Goal: Task Accomplishment & Management: Complete application form

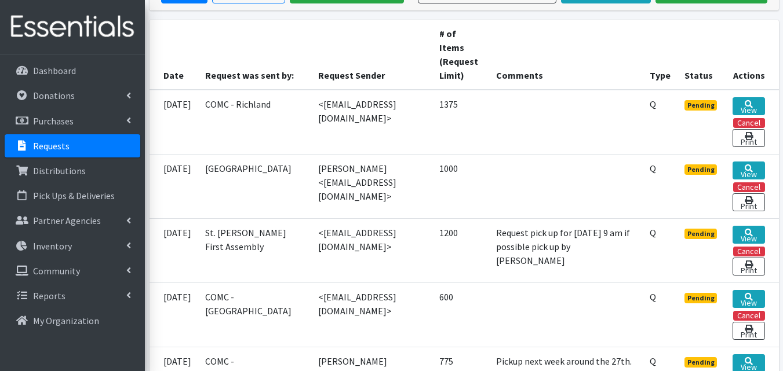
scroll to position [250, 0]
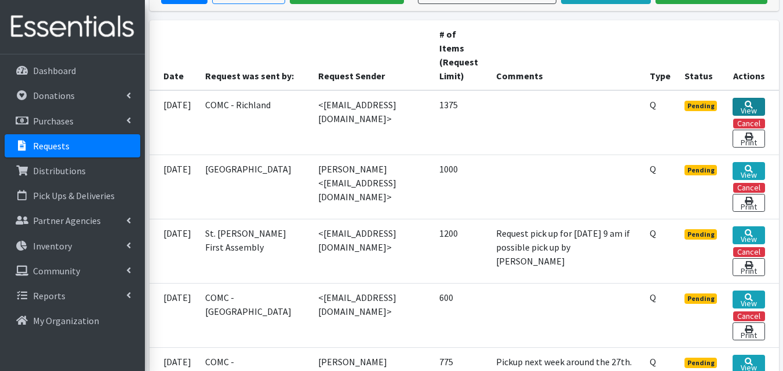
click at [753, 100] on link "View" at bounding box center [748, 107] width 32 height 18
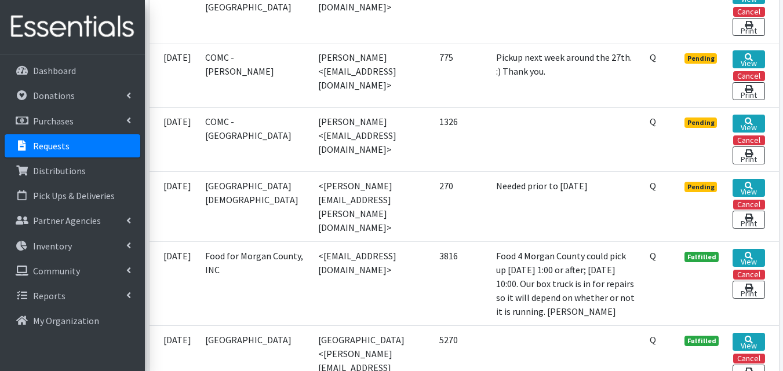
scroll to position [557, 0]
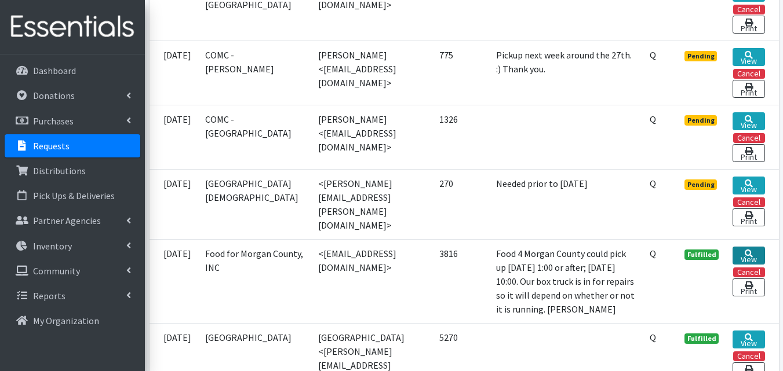
click at [754, 254] on link "View" at bounding box center [748, 256] width 32 height 18
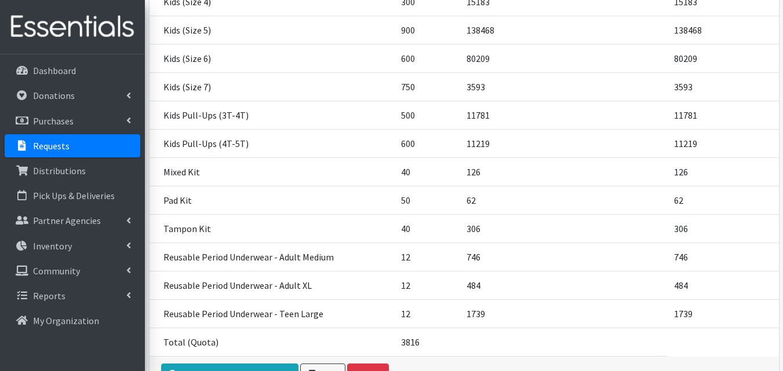
scroll to position [272, 0]
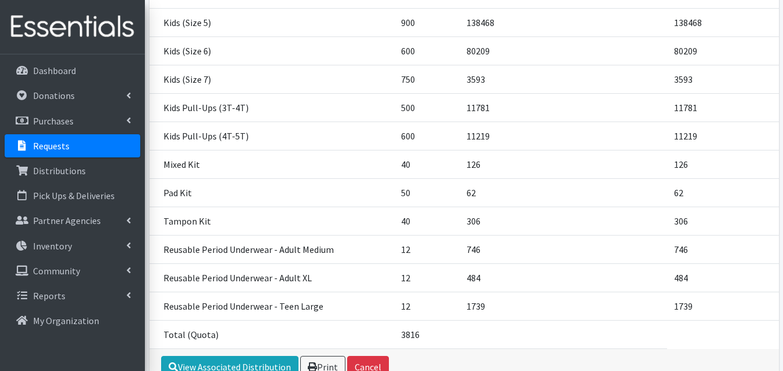
click at [121, 149] on link "Requests" at bounding box center [73, 145] width 136 height 23
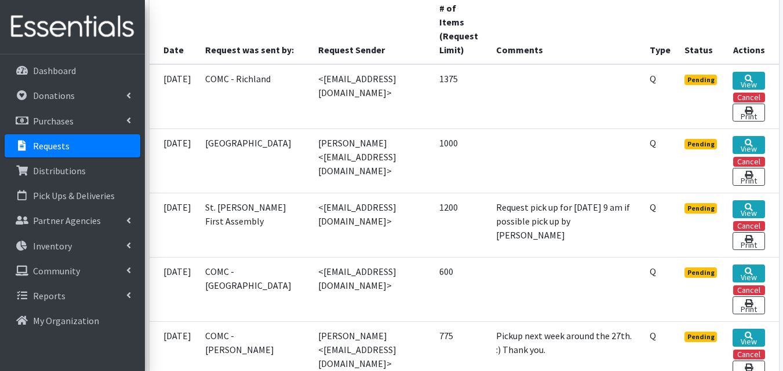
scroll to position [279, 0]
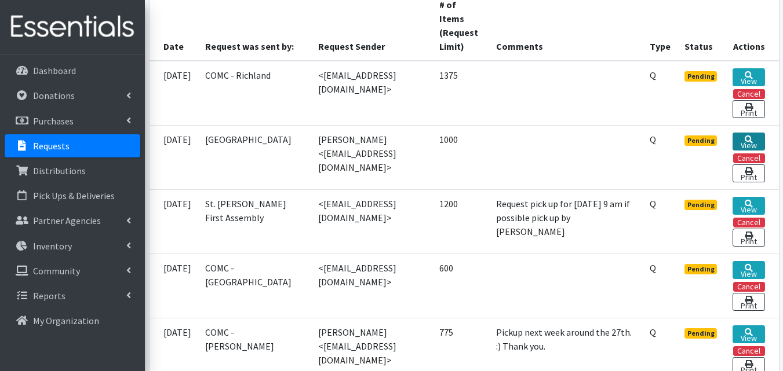
click at [749, 143] on link "View" at bounding box center [748, 142] width 32 height 18
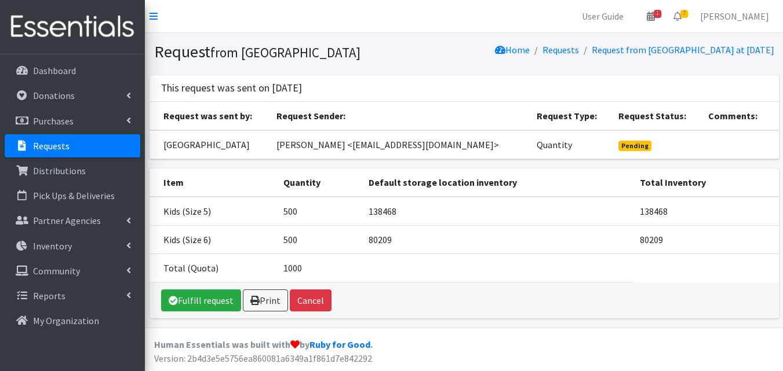
click at [110, 140] on link "Requests" at bounding box center [73, 145] width 136 height 23
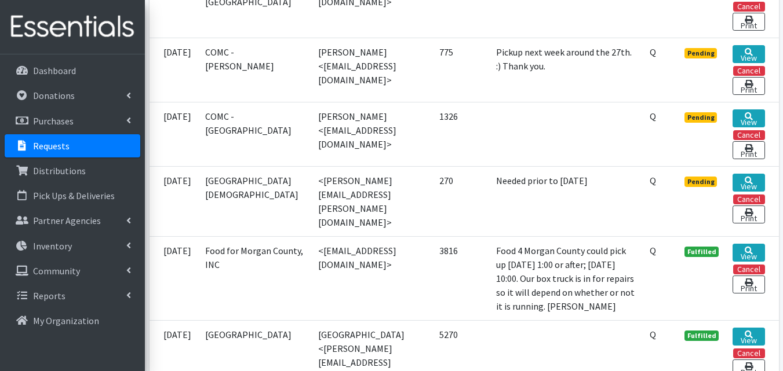
scroll to position [561, 0]
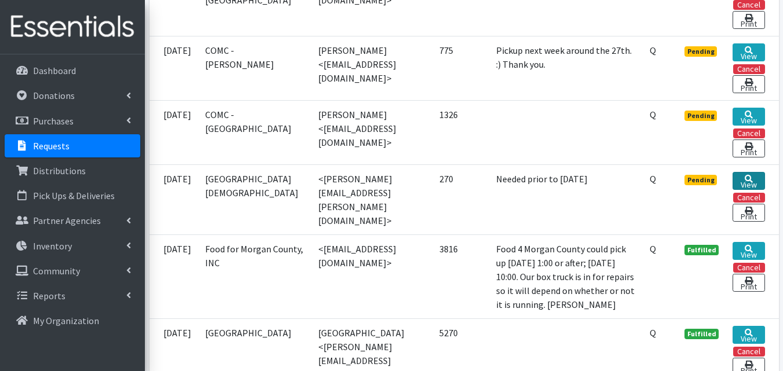
click at [754, 183] on link "View" at bounding box center [748, 181] width 32 height 18
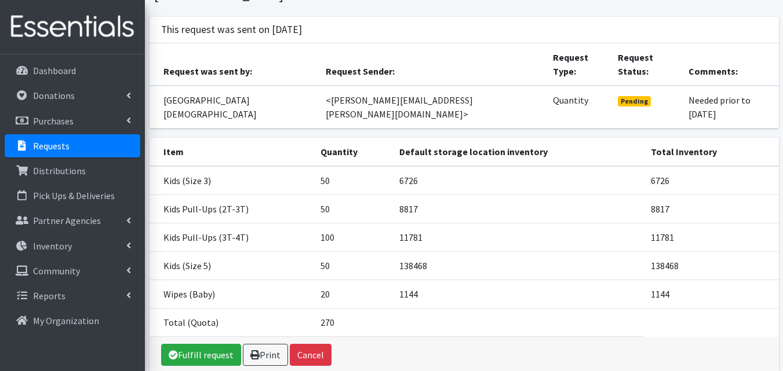
scroll to position [98, 0]
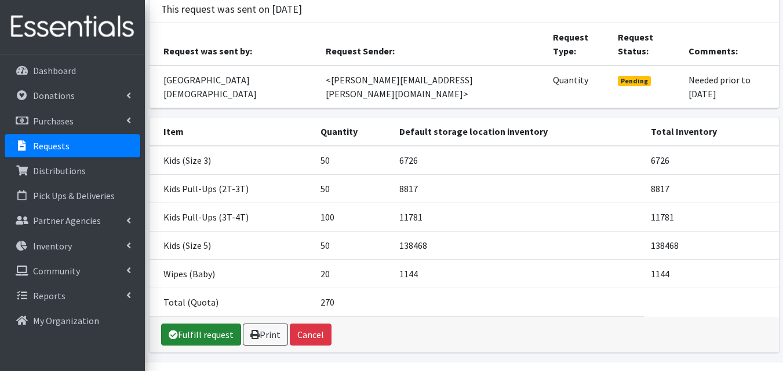
click at [222, 324] on link "Fulfill request" at bounding box center [201, 335] width 80 height 22
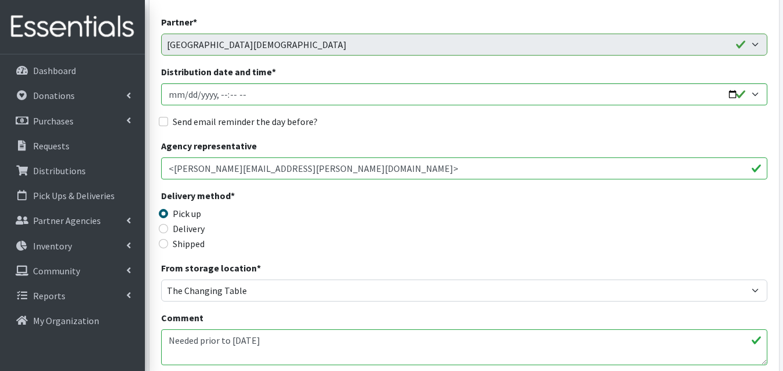
scroll to position [119, 0]
click at [740, 96] on input "Distribution date and time *" at bounding box center [464, 95] width 606 height 22
click at [757, 100] on input "Distribution date and time *" at bounding box center [464, 95] width 606 height 22
click at [755, 96] on input "Distribution date and time *" at bounding box center [464, 95] width 606 height 22
click at [757, 92] on input "Distribution date and time *" at bounding box center [464, 95] width 606 height 22
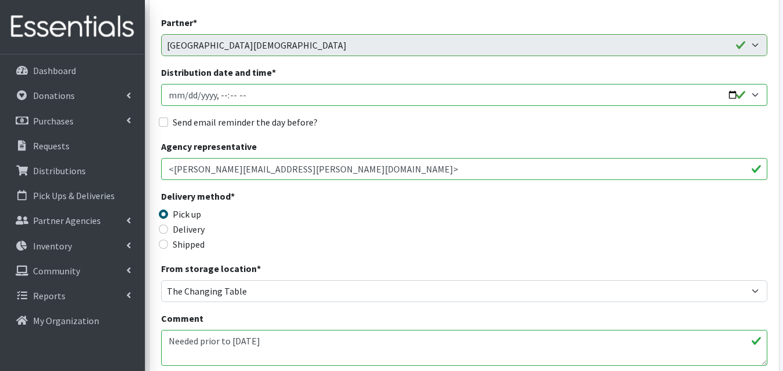
click at [751, 98] on input "Distribution date and time *" at bounding box center [464, 95] width 606 height 22
click at [747, 98] on input "Distribution date and time *" at bounding box center [464, 95] width 606 height 22
click at [747, 92] on input "Distribution date and time *" at bounding box center [464, 95] width 606 height 22
click at [195, 96] on input "Distribution date and time *" at bounding box center [464, 95] width 606 height 22
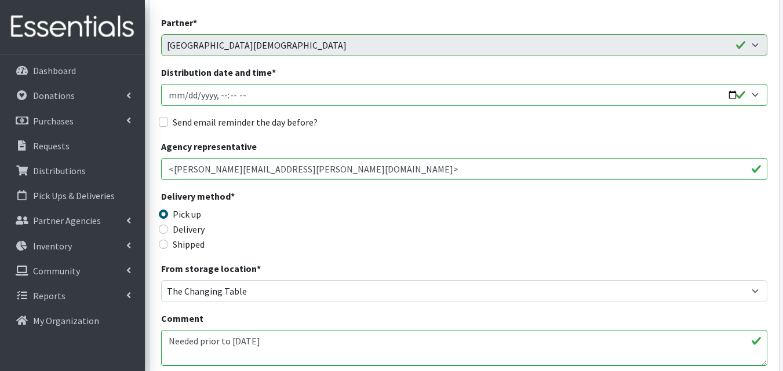
click at [243, 97] on input "Distribution date and time *" at bounding box center [464, 95] width 606 height 22
click at [186, 93] on input "Distribution date and time *" at bounding box center [464, 95] width 606 height 22
click at [181, 98] on input "Distribution date and time *" at bounding box center [464, 95] width 606 height 22
type input "2025-08-21T23:59"
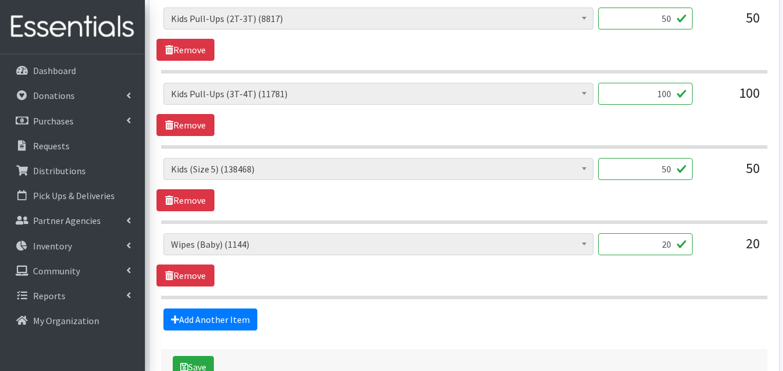
scroll to position [707, 0]
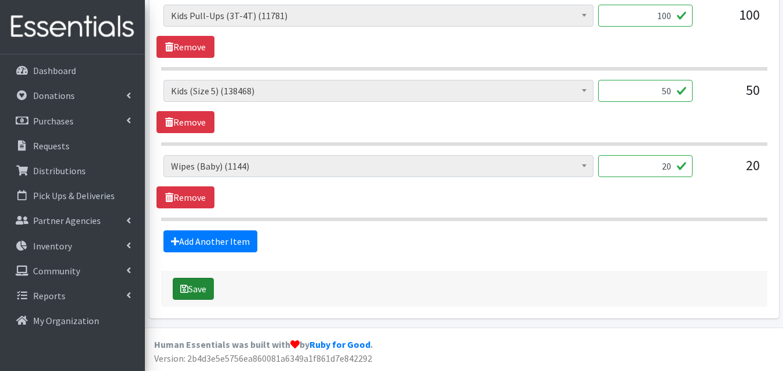
click at [203, 285] on button "Save" at bounding box center [193, 289] width 41 height 22
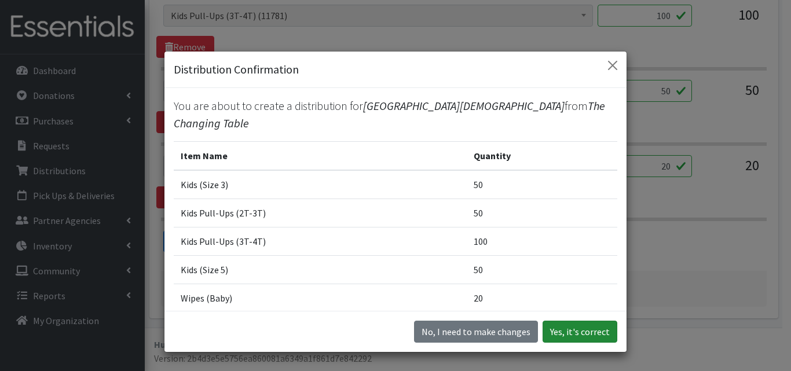
click at [585, 336] on button "Yes, it's correct" at bounding box center [580, 332] width 75 height 22
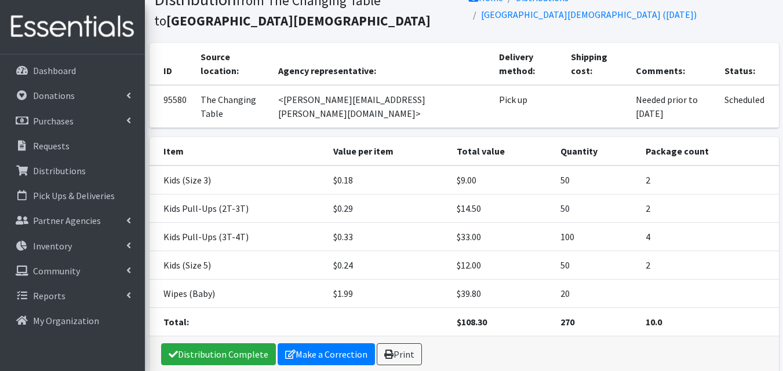
scroll to position [116, 0]
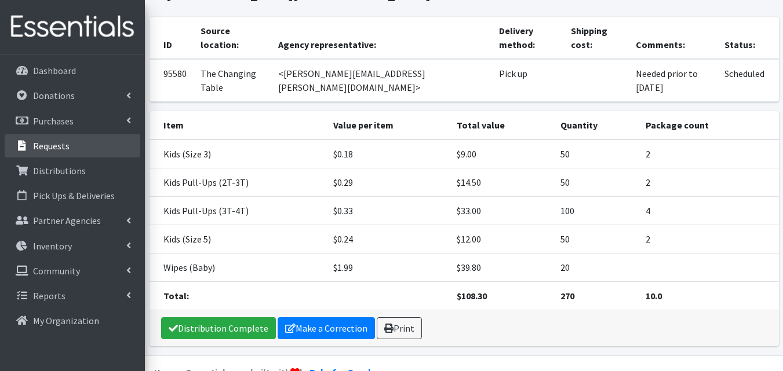
click at [105, 147] on link "Requests" at bounding box center [73, 145] width 136 height 23
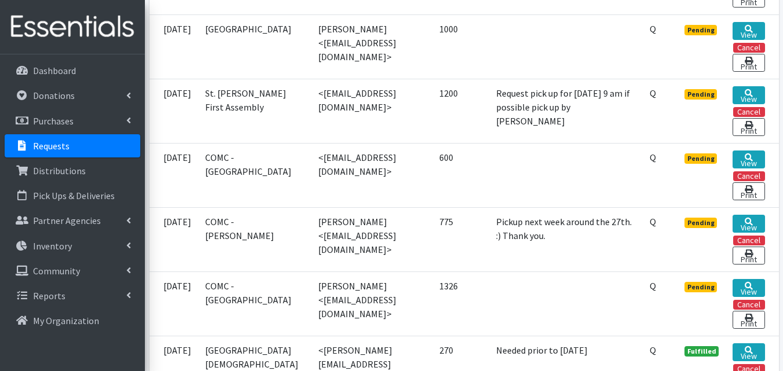
scroll to position [397, 0]
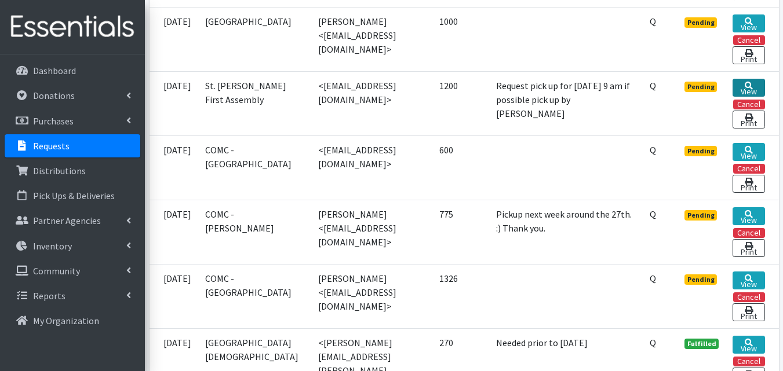
click at [756, 96] on link "View" at bounding box center [748, 88] width 32 height 18
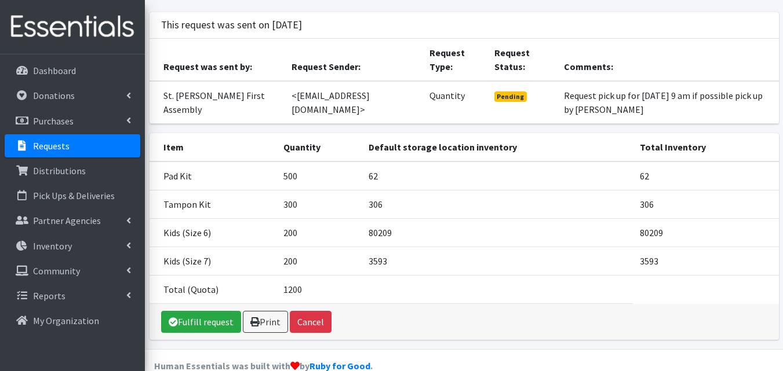
scroll to position [77, 0]
click at [101, 151] on link "Requests" at bounding box center [73, 145] width 136 height 23
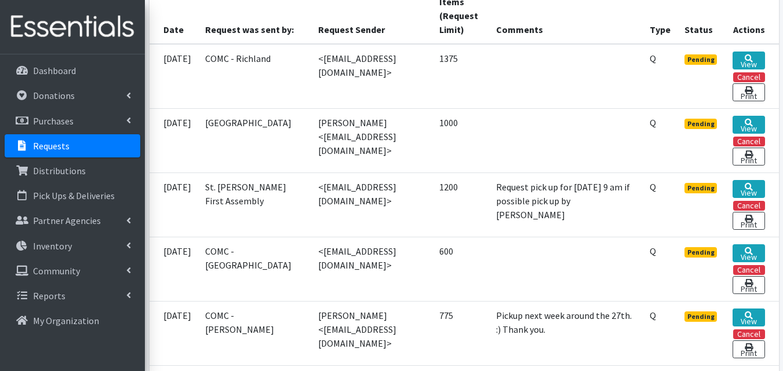
scroll to position [295, 0]
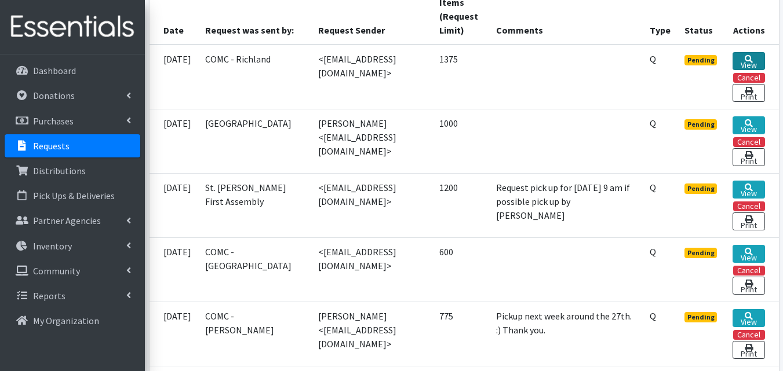
click at [750, 58] on icon at bounding box center [748, 59] width 8 height 8
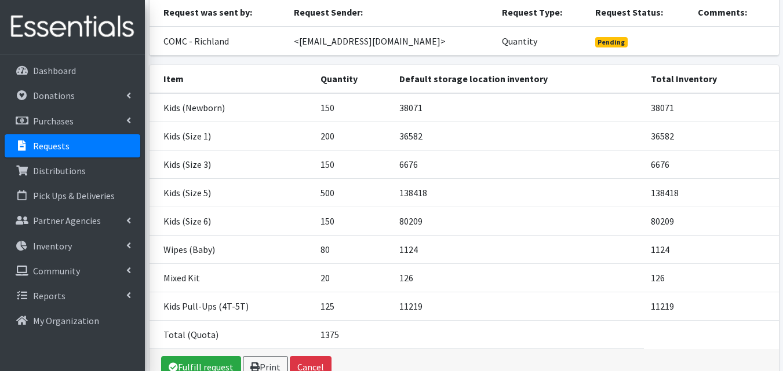
scroll to position [107, 0]
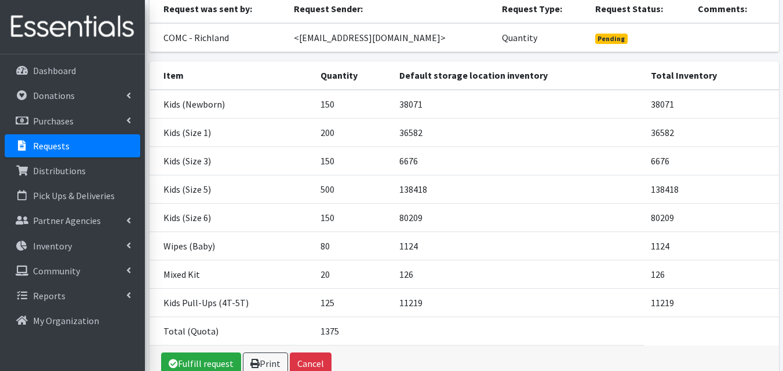
click at [116, 152] on link "Requests" at bounding box center [73, 145] width 136 height 23
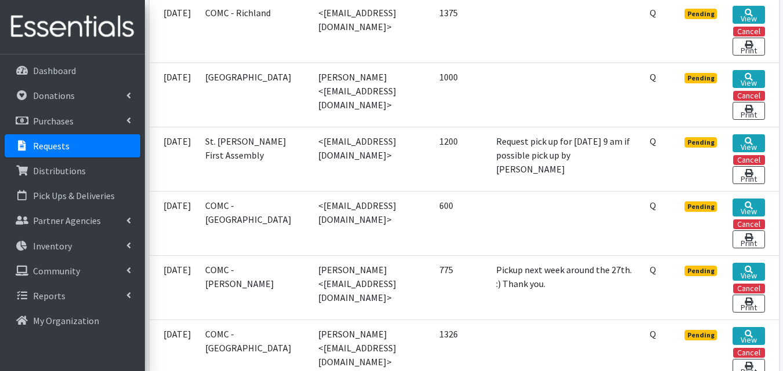
scroll to position [370, 0]
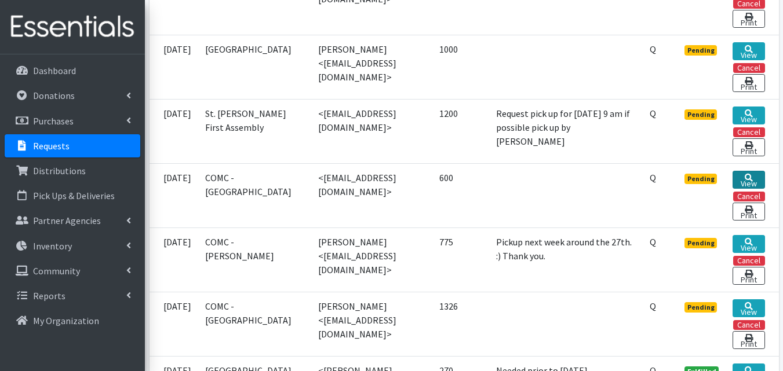
click at [751, 186] on link "View" at bounding box center [748, 180] width 32 height 18
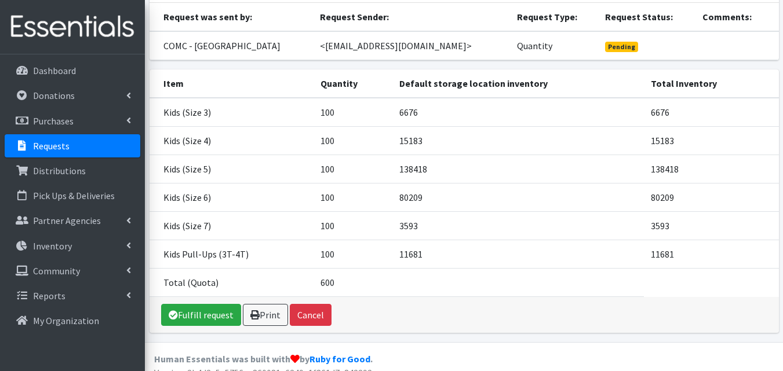
scroll to position [113, 0]
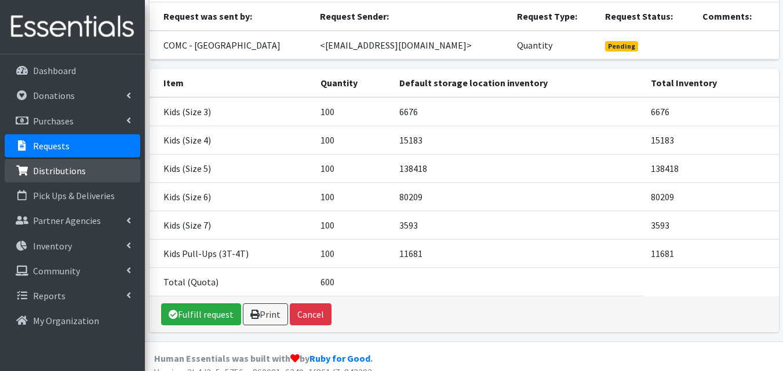
click at [121, 159] on link "Distributions" at bounding box center [73, 170] width 136 height 23
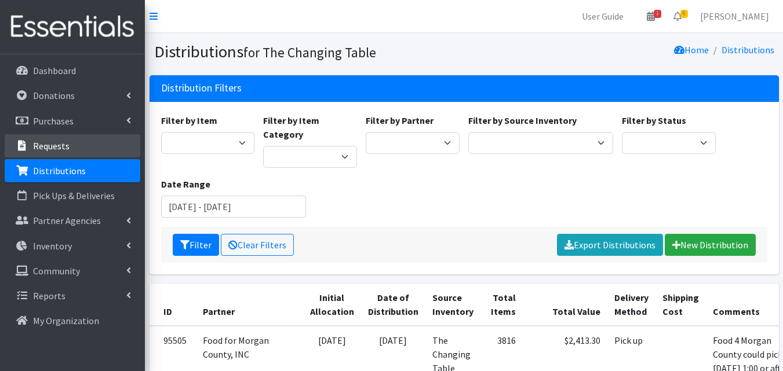
click at [123, 144] on link "Requests" at bounding box center [73, 145] width 136 height 23
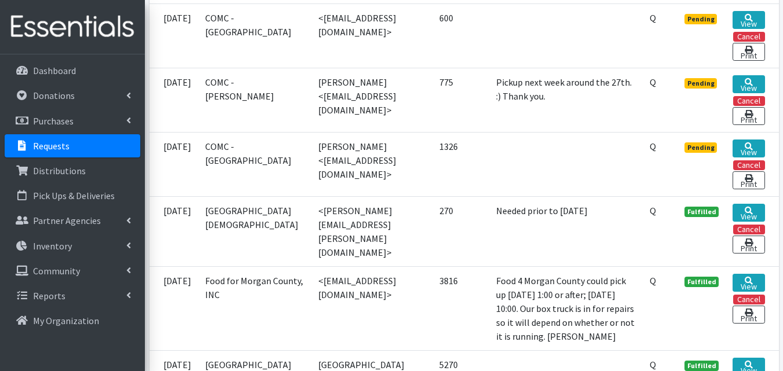
scroll to position [523, 0]
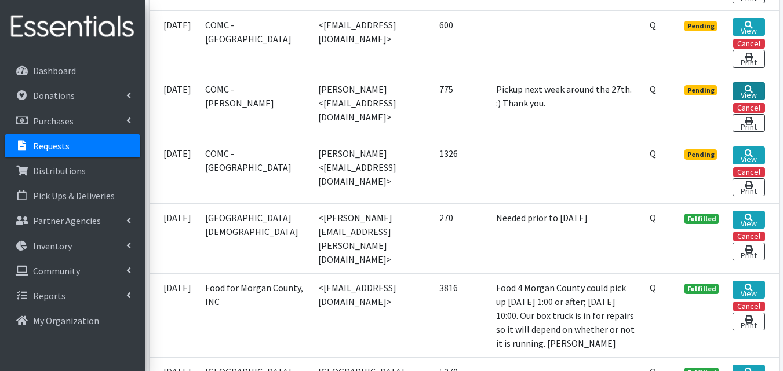
click at [754, 94] on link "View" at bounding box center [748, 91] width 32 height 18
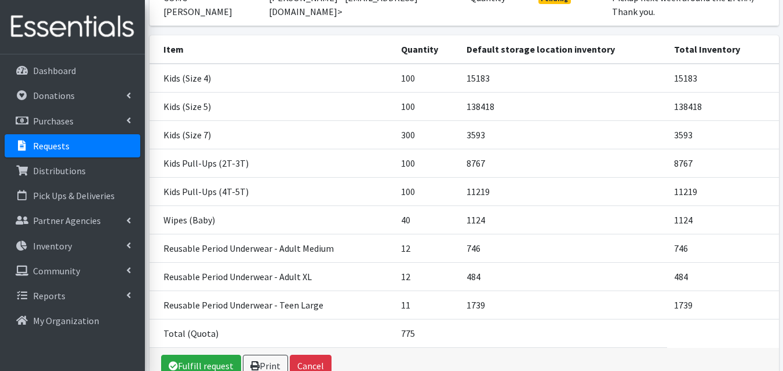
scroll to position [159, 0]
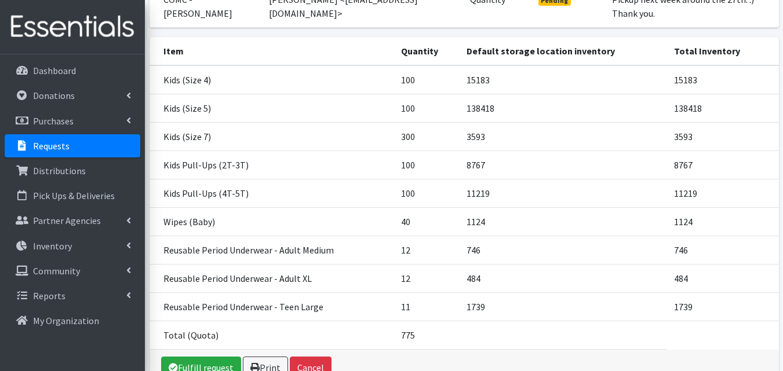
click at [122, 145] on link "Requests" at bounding box center [73, 145] width 136 height 23
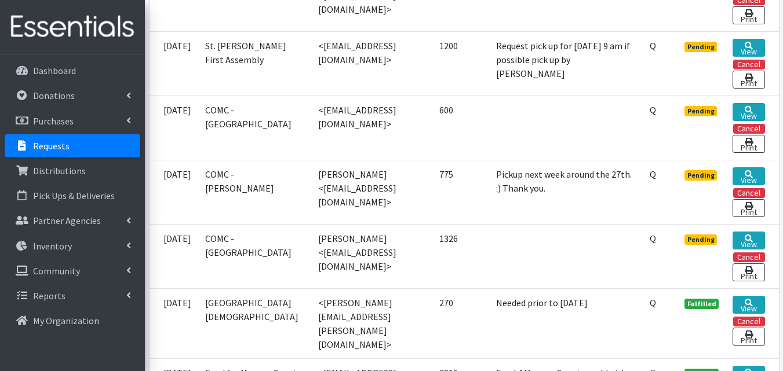
scroll to position [440, 0]
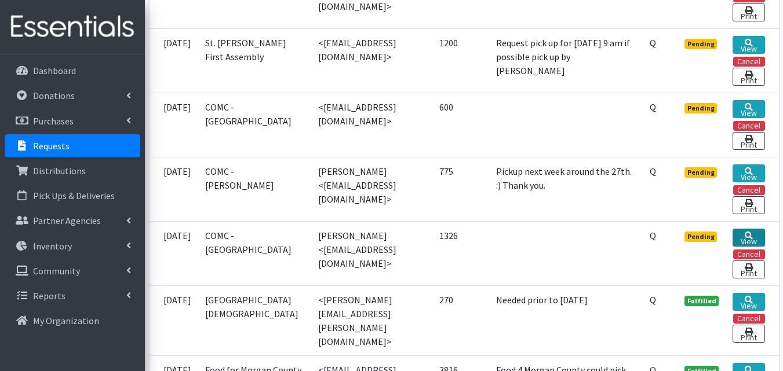
click at [754, 247] on link "View" at bounding box center [748, 238] width 32 height 18
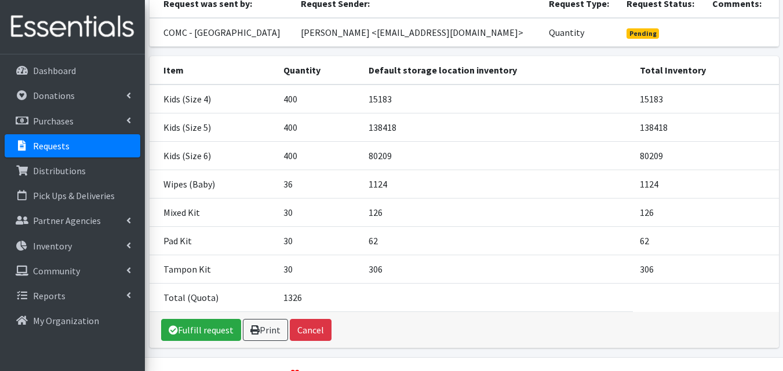
scroll to position [124, 0]
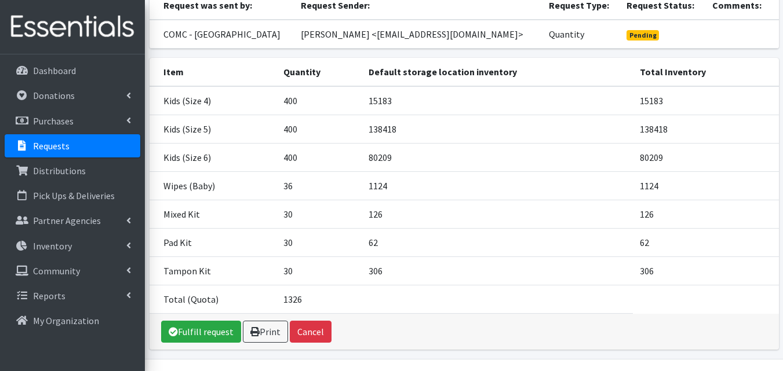
click at [107, 148] on link "Requests" at bounding box center [73, 145] width 136 height 23
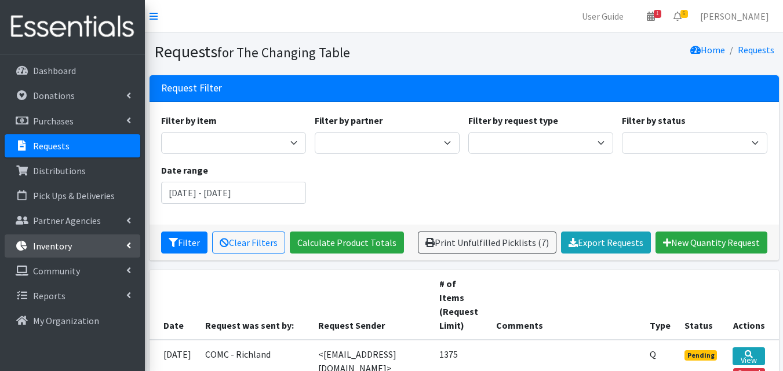
click at [92, 246] on link "Inventory" at bounding box center [73, 246] width 136 height 23
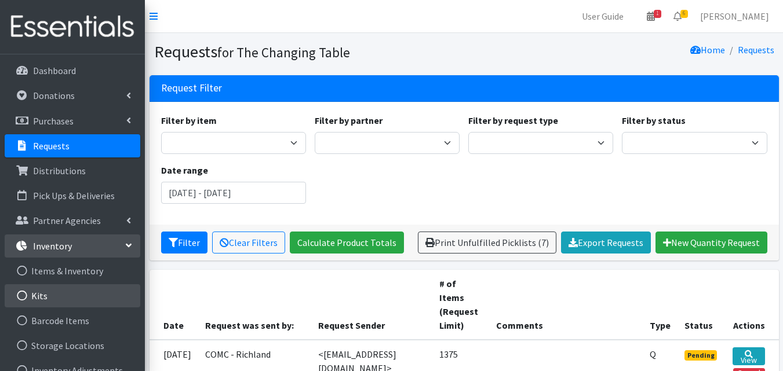
click at [75, 295] on link "Kits" at bounding box center [73, 295] width 136 height 23
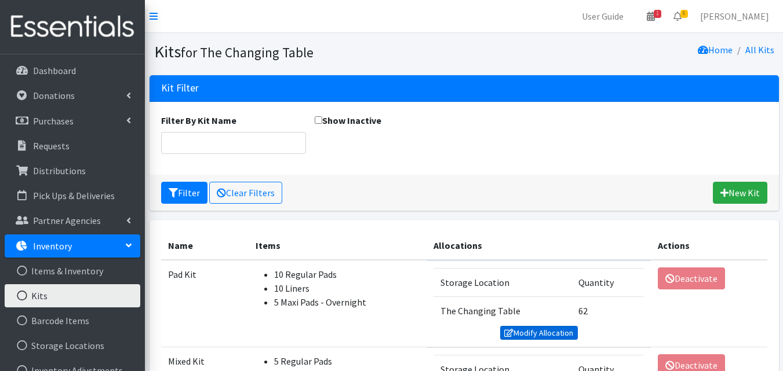
click at [563, 330] on link "Modify Allocation" at bounding box center [539, 333] width 78 height 14
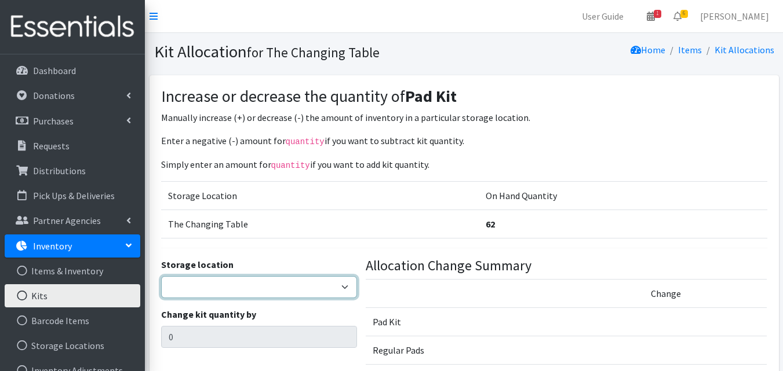
click at [334, 283] on select "The Changing Table Lake Movers Runabout Storage" at bounding box center [259, 287] width 196 height 22
select select "389"
click at [161, 276] on select "The Changing Table Lake Movers Runabout Storage" at bounding box center [259, 287] width 196 height 22
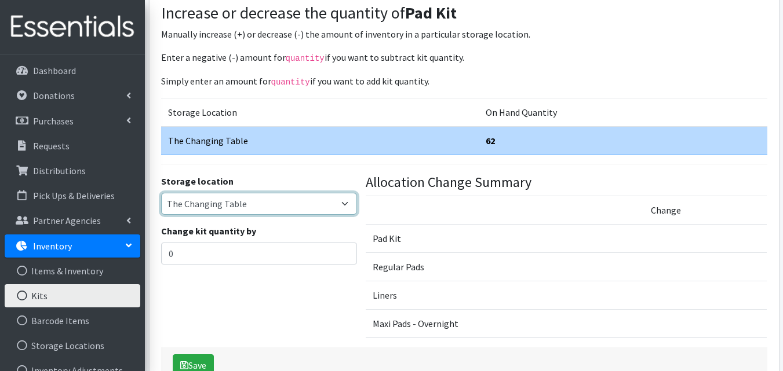
scroll to position [103, 0]
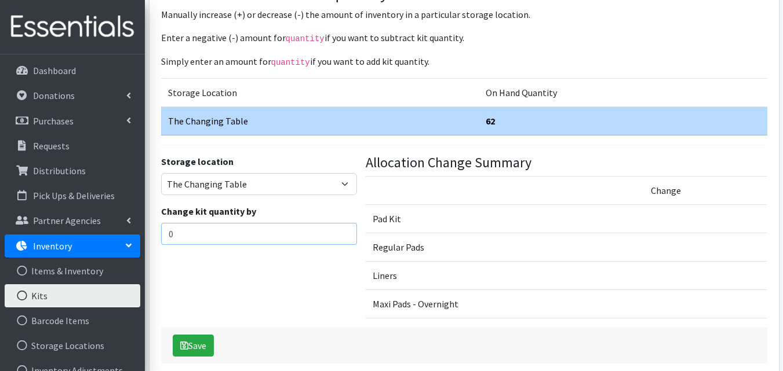
click at [311, 229] on input "0" at bounding box center [259, 234] width 196 height 22
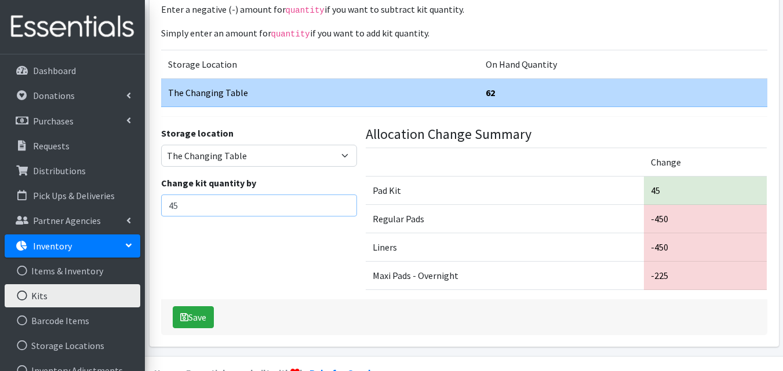
scroll to position [134, 0]
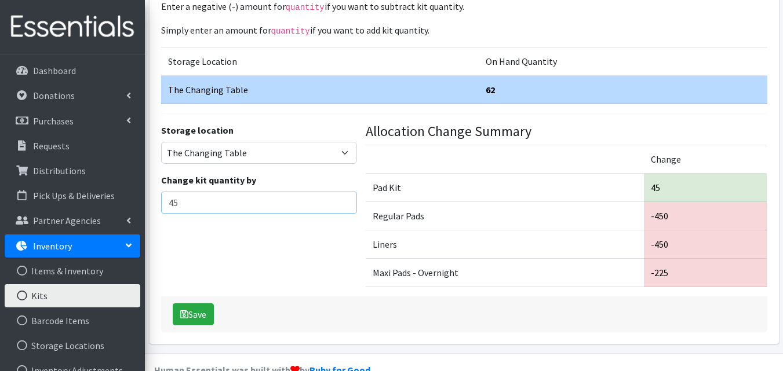
type input "45"
click at [207, 318] on button "Save" at bounding box center [193, 315] width 41 height 22
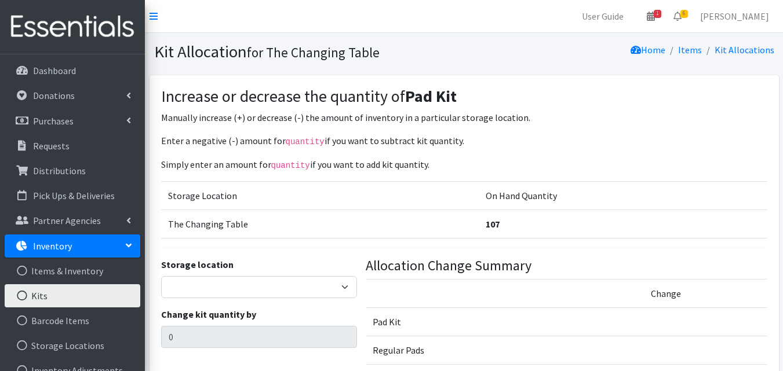
click at [97, 289] on link "Kits" at bounding box center [73, 295] width 136 height 23
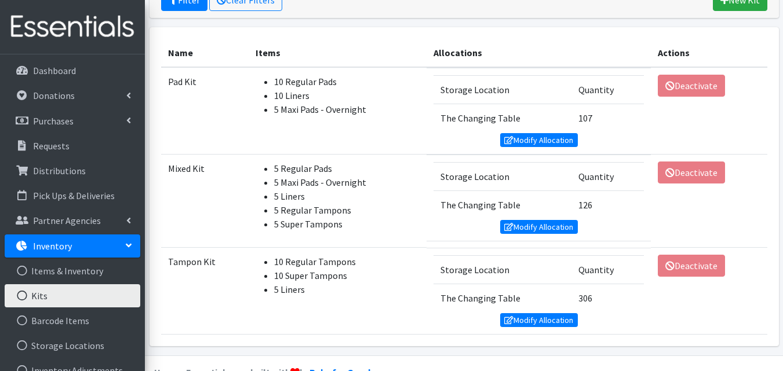
scroll to position [206, 0]
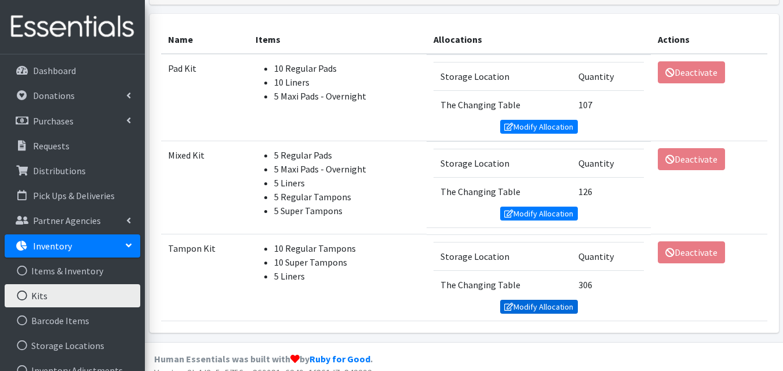
click at [541, 309] on link "Modify Allocation" at bounding box center [539, 307] width 78 height 14
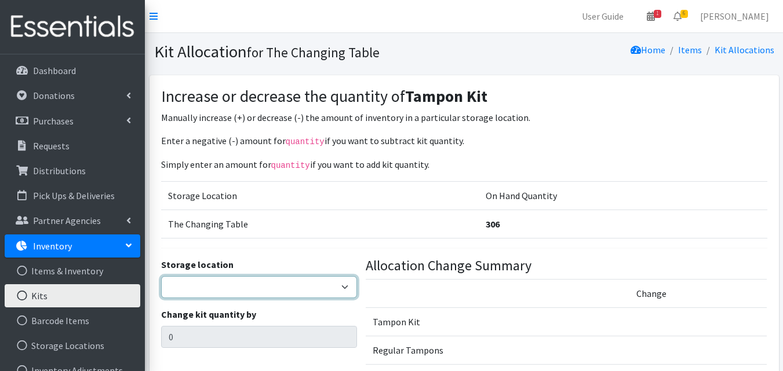
click at [282, 291] on select "The Changing Table Lake Movers Runabout Storage" at bounding box center [259, 287] width 196 height 22
select select "389"
click at [161, 276] on select "The Changing Table Lake Movers Runabout Storage" at bounding box center [259, 287] width 196 height 22
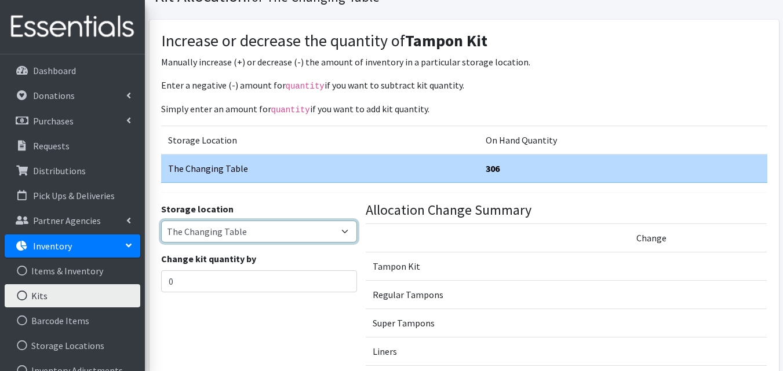
scroll to position [70, 0]
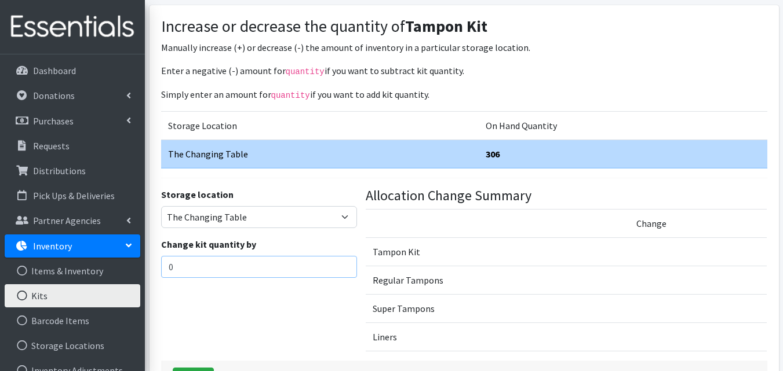
click at [276, 272] on input "0" at bounding box center [259, 267] width 196 height 22
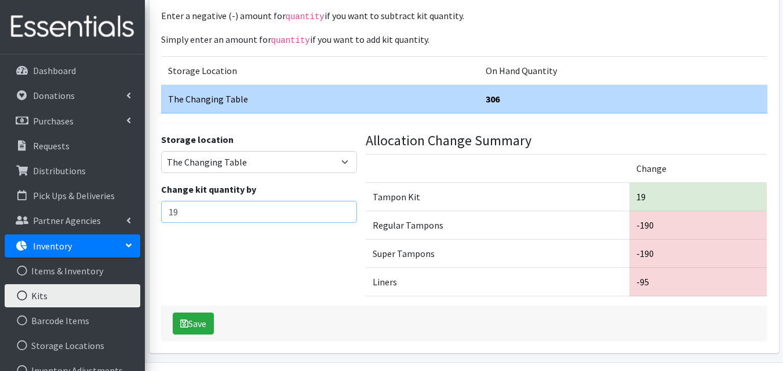
scroll to position [132, 0]
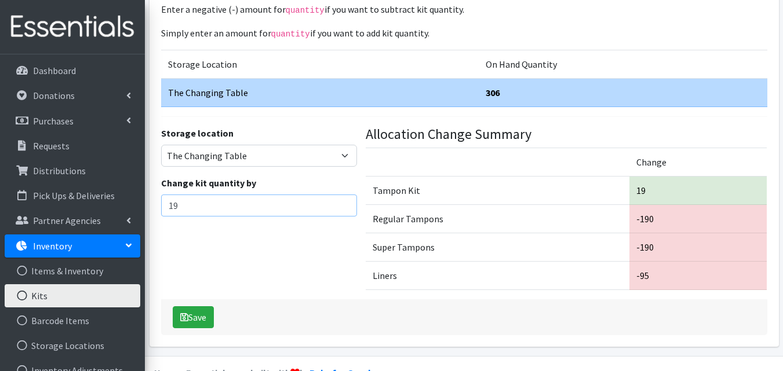
type input "19"
click at [211, 319] on button "Save" at bounding box center [193, 317] width 41 height 22
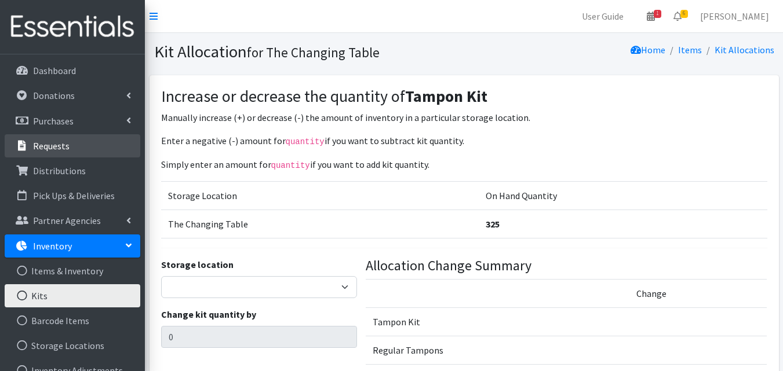
click at [92, 146] on link "Requests" at bounding box center [73, 145] width 136 height 23
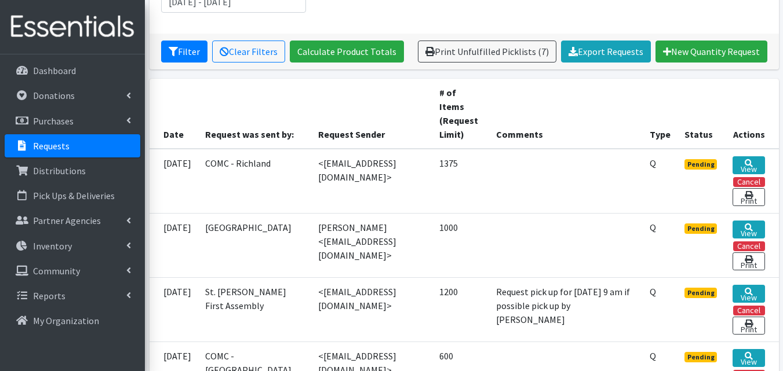
scroll to position [194, 0]
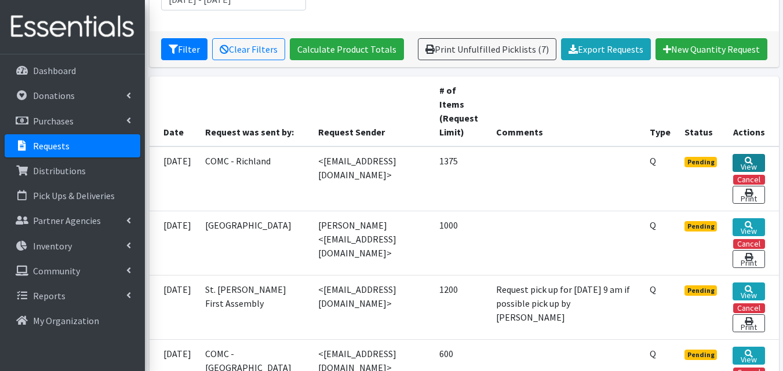
click at [748, 165] on link "View" at bounding box center [748, 163] width 32 height 18
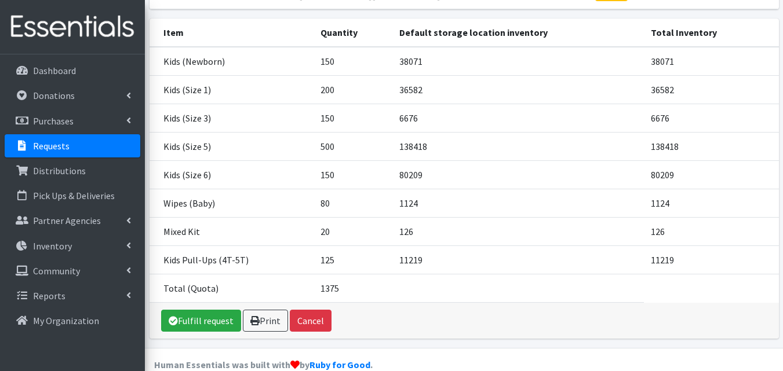
scroll to position [170, 0]
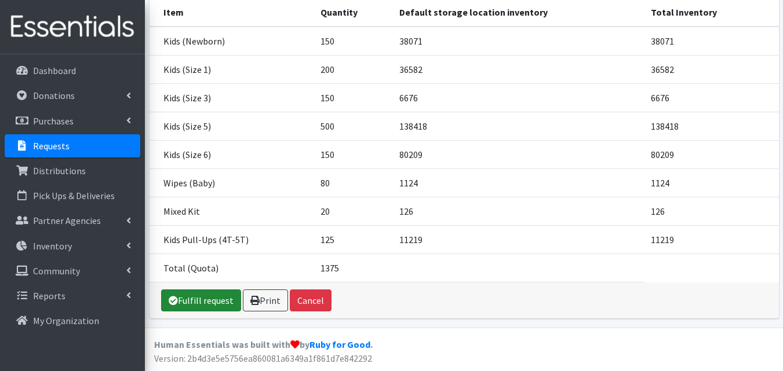
click at [224, 300] on link "Fulfill request" at bounding box center [201, 301] width 80 height 22
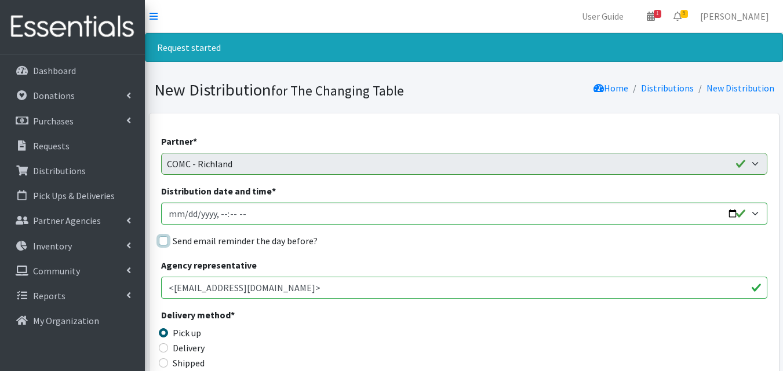
click at [166, 243] on input "Send email reminder the day before?" at bounding box center [163, 240] width 9 height 9
checkbox input "true"
click at [729, 217] on input "Distribution date and time *" at bounding box center [464, 214] width 606 height 22
type input "[DATE]T10:00"
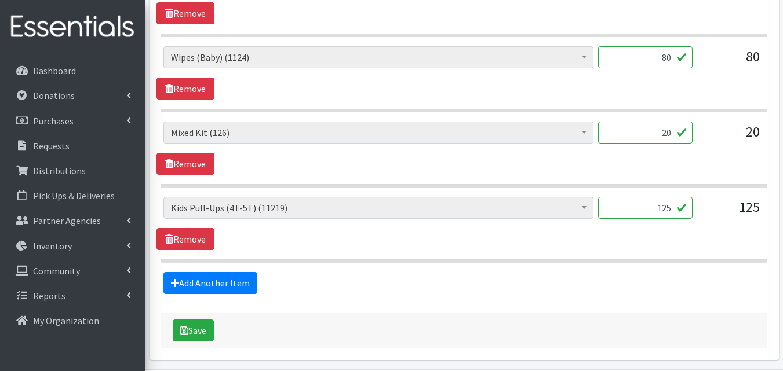
scroll to position [933, 0]
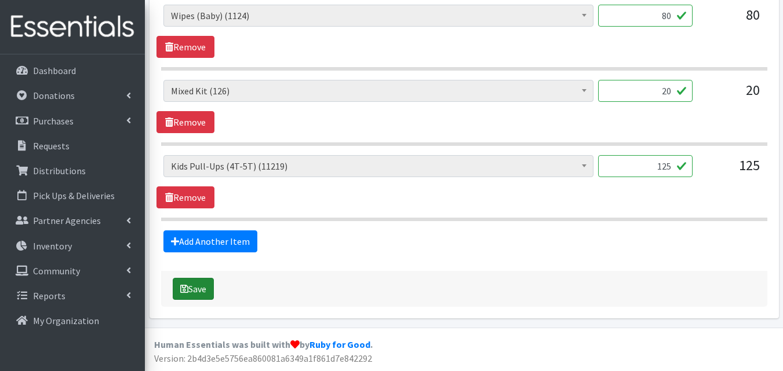
click at [214, 291] on button "Save" at bounding box center [193, 289] width 41 height 22
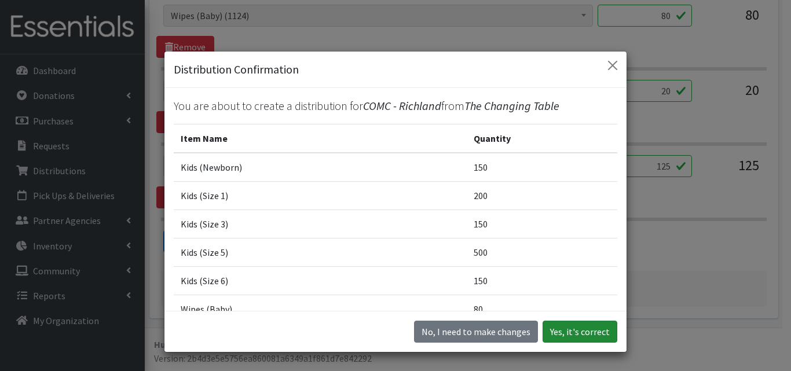
click at [559, 323] on button "Yes, it's correct" at bounding box center [580, 332] width 75 height 22
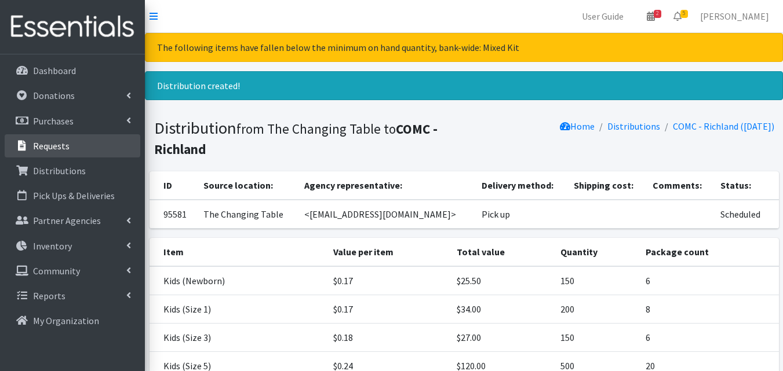
click at [98, 147] on link "Requests" at bounding box center [73, 145] width 136 height 23
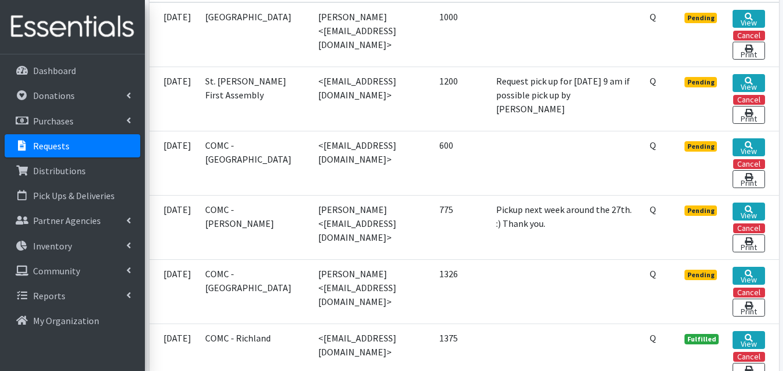
scroll to position [377, 0]
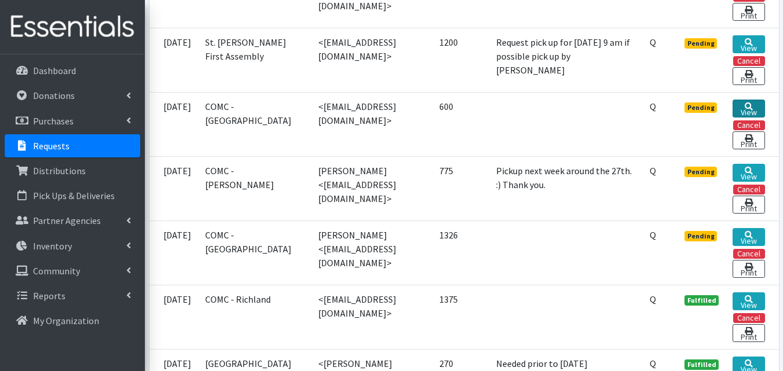
click at [749, 118] on link "View" at bounding box center [748, 109] width 32 height 18
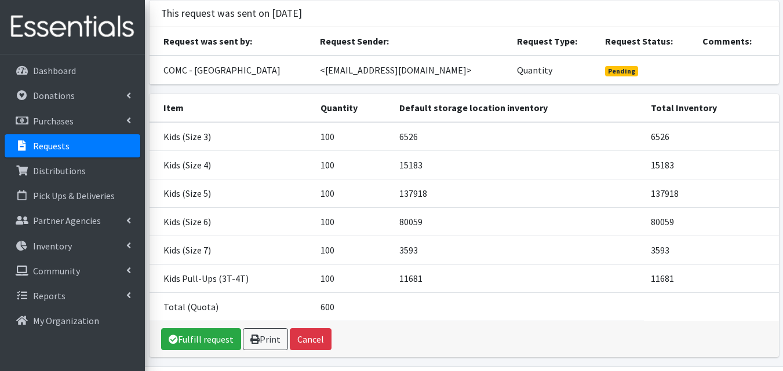
scroll to position [114, 0]
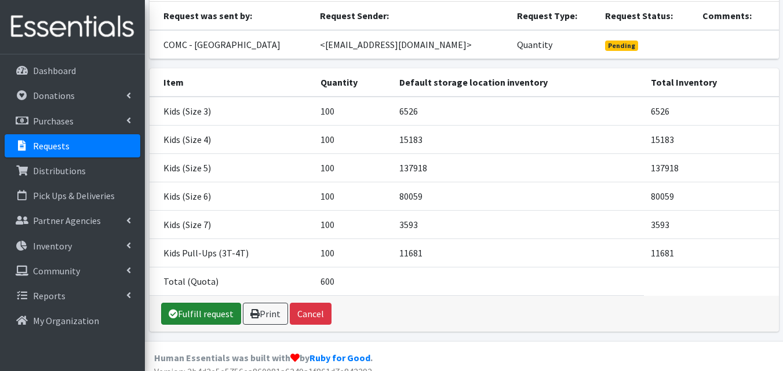
click at [228, 303] on link "Fulfill request" at bounding box center [201, 314] width 80 height 22
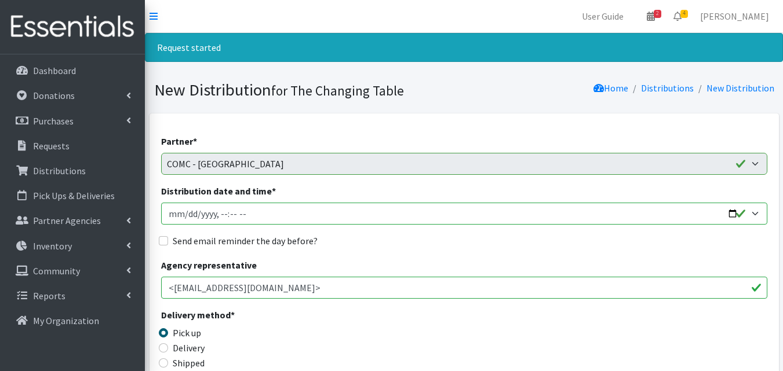
click at [727, 214] on input "Distribution date and time *" at bounding box center [464, 214] width 606 height 22
type input "[DATE]T10:00"
click at [163, 238] on input "Send email reminder the day before?" at bounding box center [163, 240] width 9 height 9
checkbox input "true"
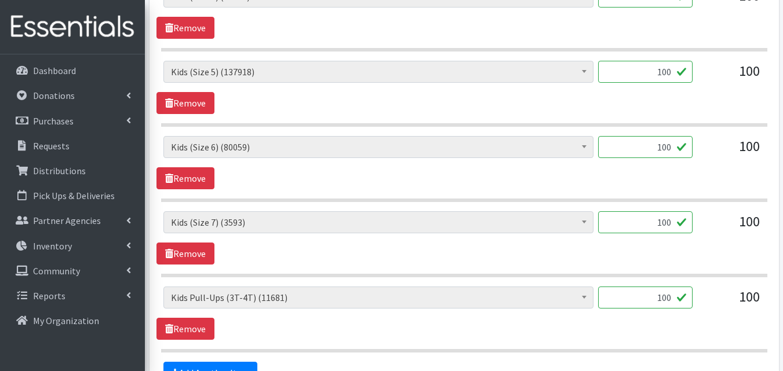
scroll to position [783, 0]
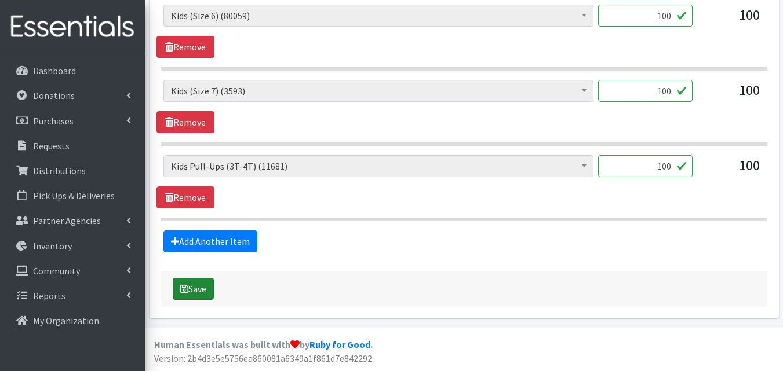
click at [211, 286] on button "Save" at bounding box center [193, 289] width 41 height 22
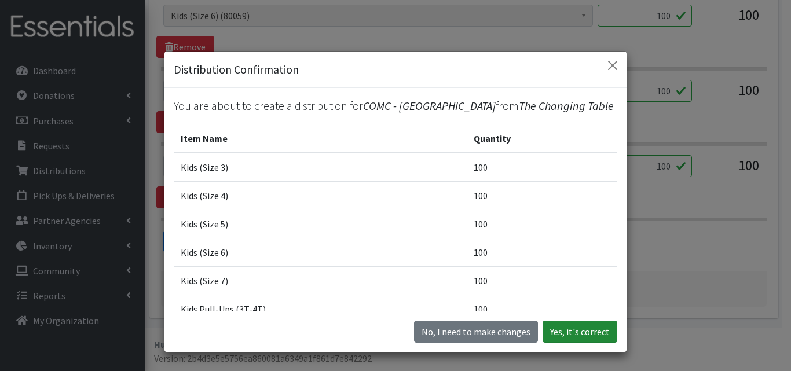
click at [567, 331] on button "Yes, it's correct" at bounding box center [580, 332] width 75 height 22
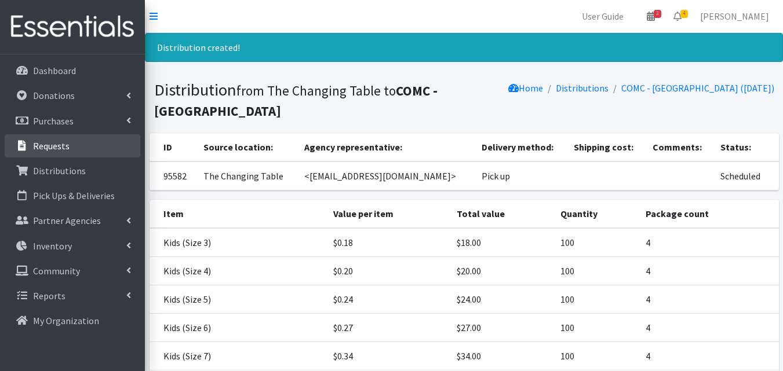
click at [100, 154] on link "Requests" at bounding box center [73, 145] width 136 height 23
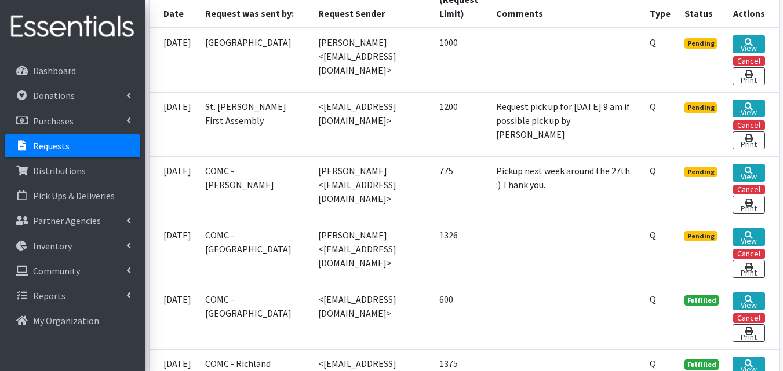
scroll to position [349, 0]
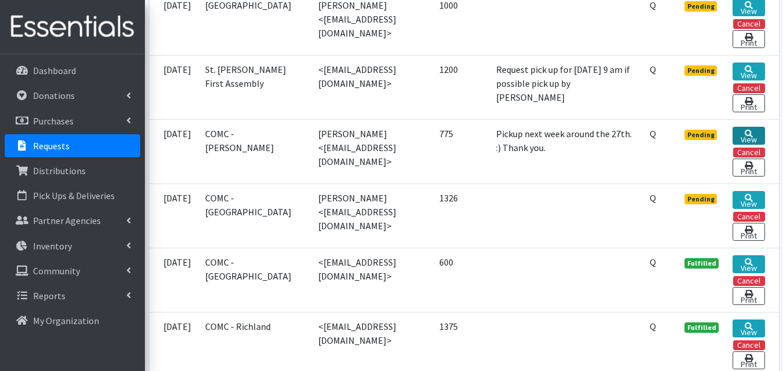
click at [747, 141] on link "View" at bounding box center [748, 136] width 32 height 18
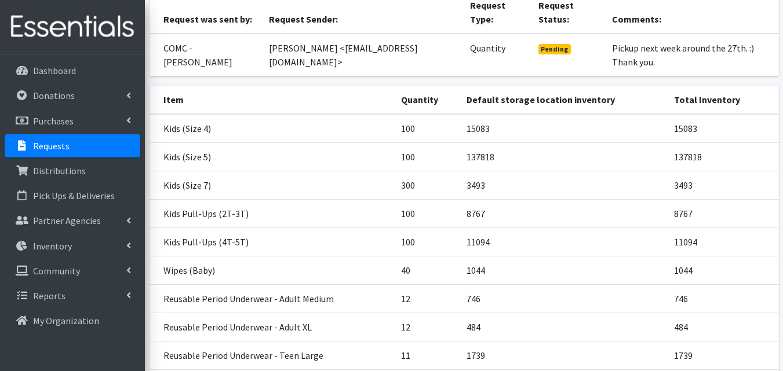
scroll to position [109, 0]
click at [112, 140] on link "Requests" at bounding box center [73, 145] width 136 height 23
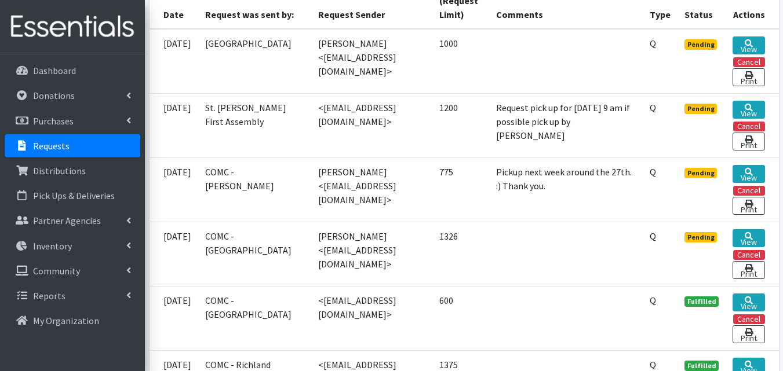
scroll to position [327, 0]
